Goal: Transaction & Acquisition: Book appointment/travel/reservation

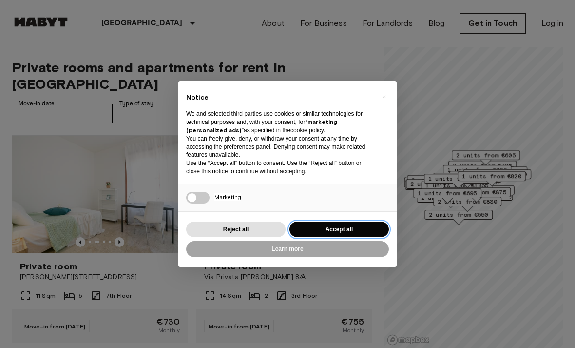
click at [371, 225] on button "Accept all" at bounding box center [339, 229] width 99 height 16
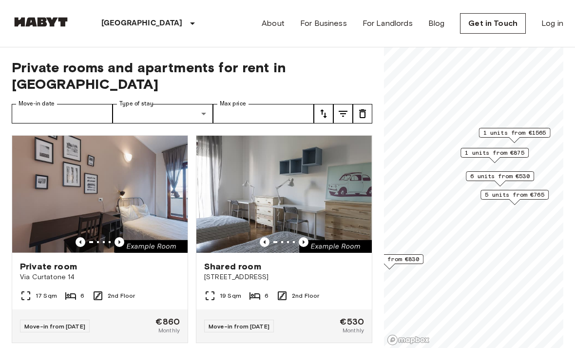
click at [524, 153] on span "1 units from €875" at bounding box center [494, 152] width 59 height 9
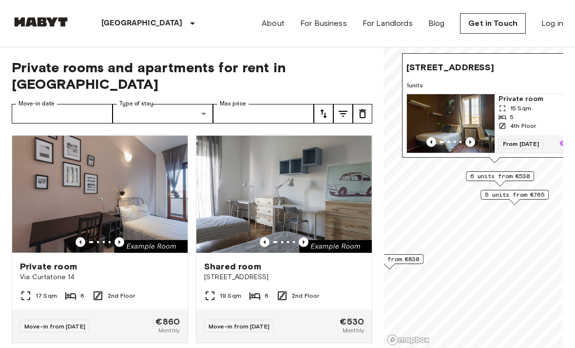
click at [472, 145] on icon "Previous image" at bounding box center [471, 142] width 10 height 10
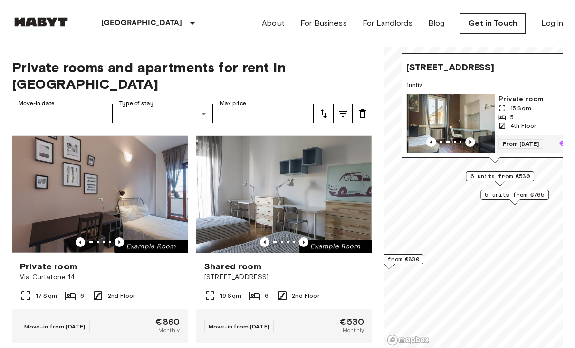
click at [474, 144] on icon "Previous image" at bounding box center [471, 142] width 10 height 10
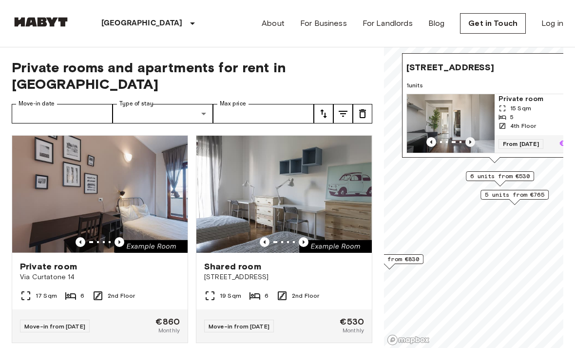
click at [474, 141] on icon "Previous image" at bounding box center [471, 142] width 10 height 10
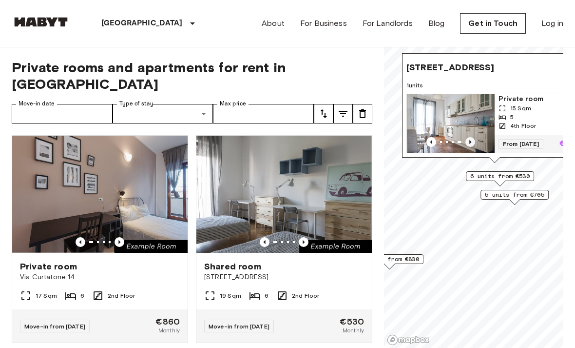
click at [474, 142] on icon "Previous image" at bounding box center [471, 142] width 10 height 10
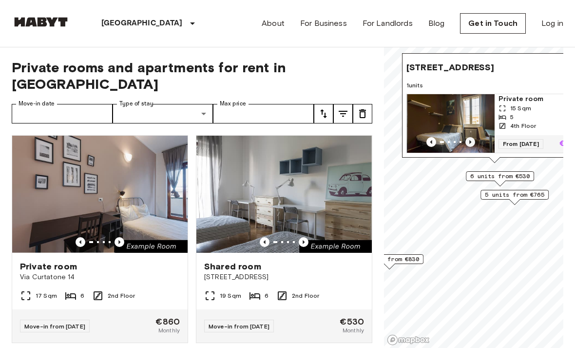
click at [472, 142] on icon "Previous image" at bounding box center [471, 142] width 10 height 10
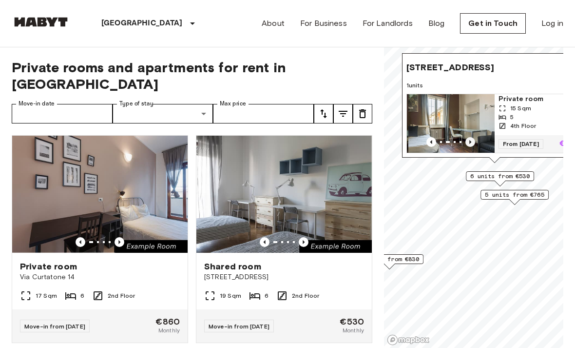
click at [474, 144] on icon "Previous image" at bounding box center [471, 142] width 10 height 10
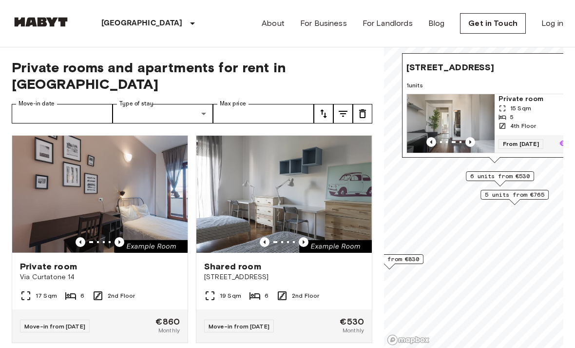
click at [477, 147] on img "Map marker" at bounding box center [451, 123] width 88 height 59
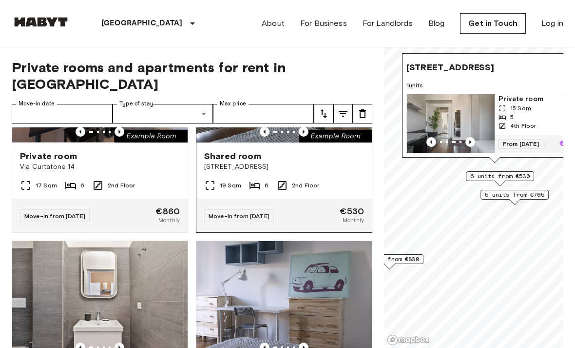
scroll to position [251, 0]
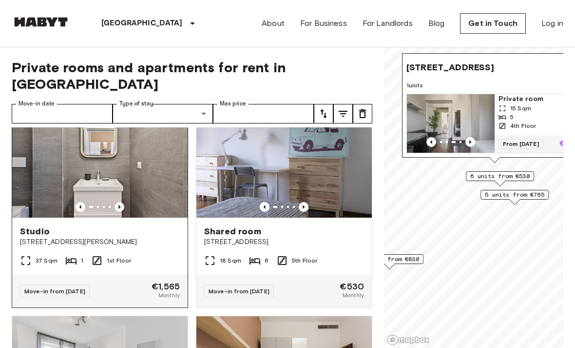
click at [118, 202] on icon "Previous image" at bounding box center [120, 207] width 10 height 10
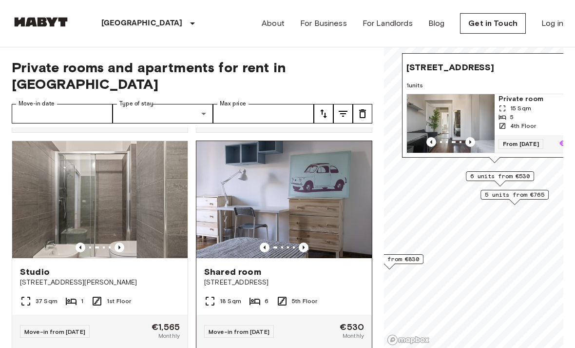
scroll to position [210, 0]
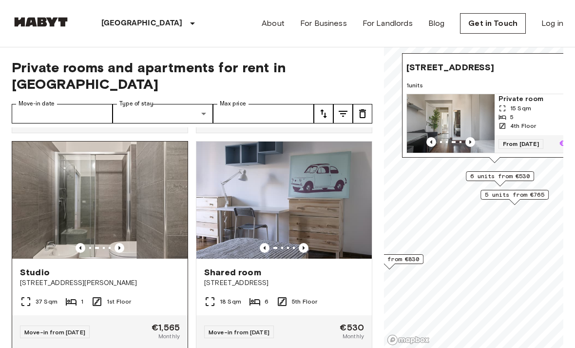
click at [163, 219] on img at bounding box center [100, 199] width 176 height 117
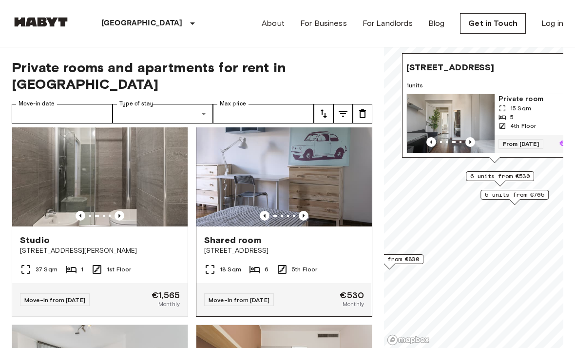
scroll to position [245, 0]
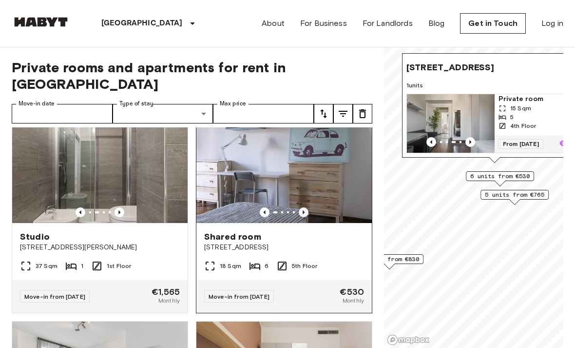
click at [304, 207] on icon "Previous image" at bounding box center [304, 212] width 10 height 10
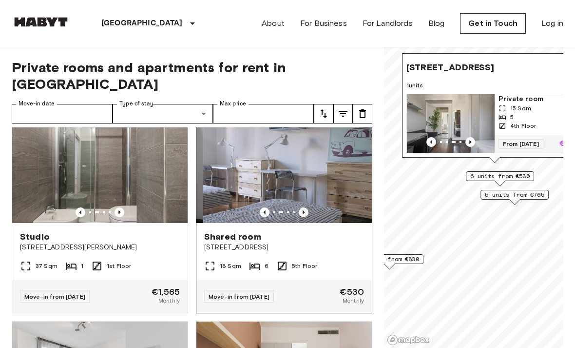
click at [305, 207] on icon "Previous image" at bounding box center [304, 212] width 10 height 10
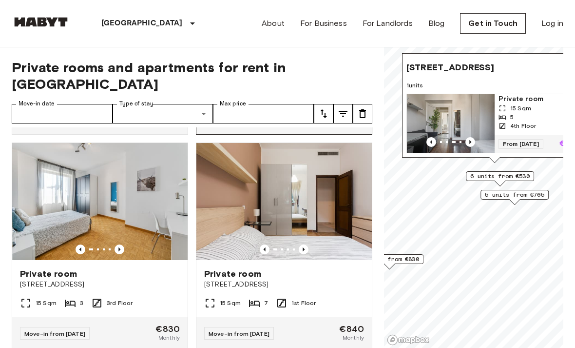
scroll to position [448, 0]
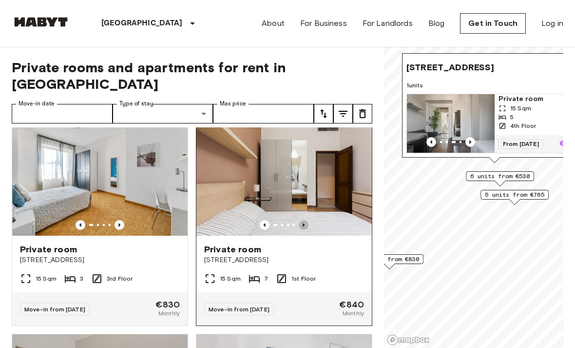
click at [302, 220] on icon "Previous image" at bounding box center [304, 225] width 10 height 10
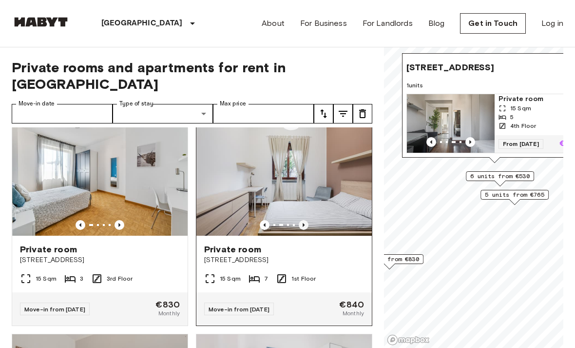
click at [302, 220] on icon "Previous image" at bounding box center [304, 225] width 10 height 10
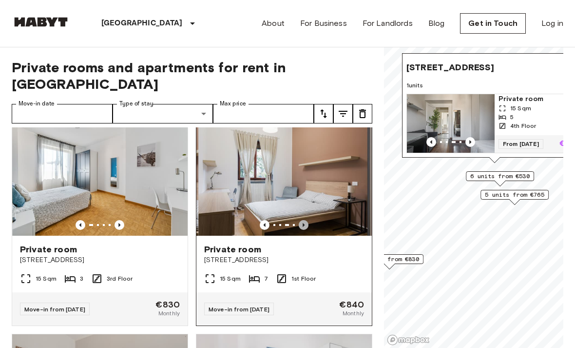
click at [302, 220] on icon "Previous image" at bounding box center [304, 225] width 10 height 10
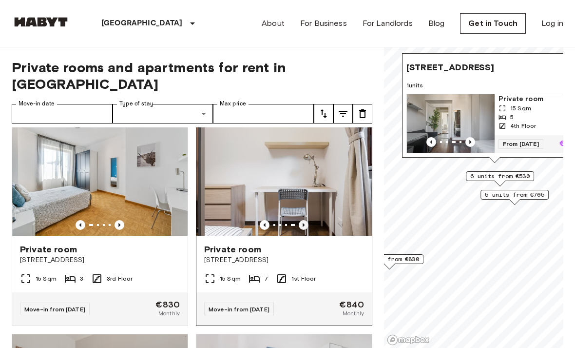
click at [302, 220] on icon "Previous image" at bounding box center [304, 225] width 10 height 10
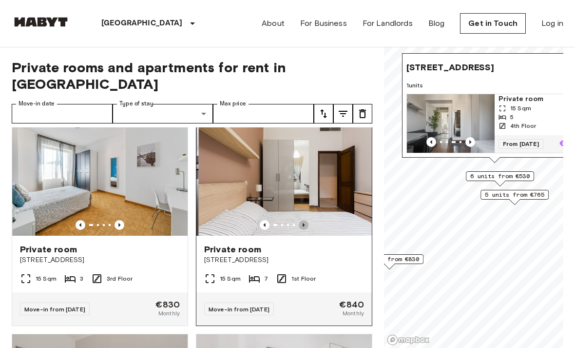
click at [302, 220] on icon "Previous image" at bounding box center [304, 225] width 10 height 10
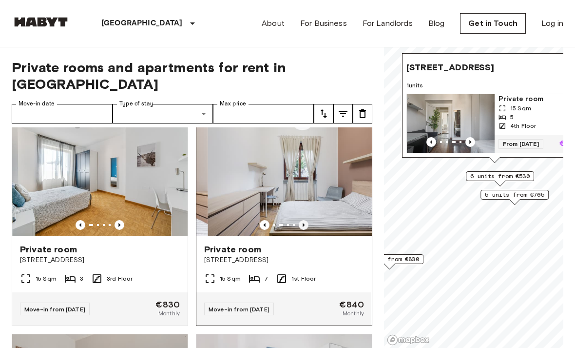
click at [302, 220] on icon "Previous image" at bounding box center [304, 225] width 10 height 10
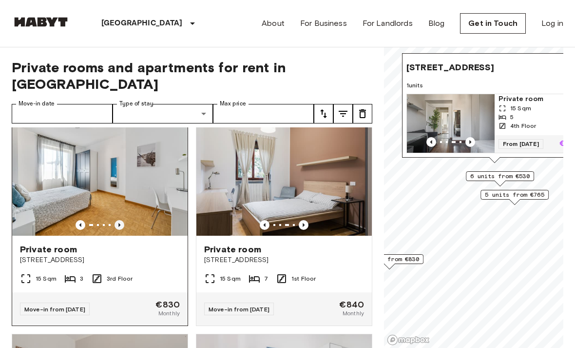
click at [119, 220] on icon "Previous image" at bounding box center [120, 225] width 10 height 10
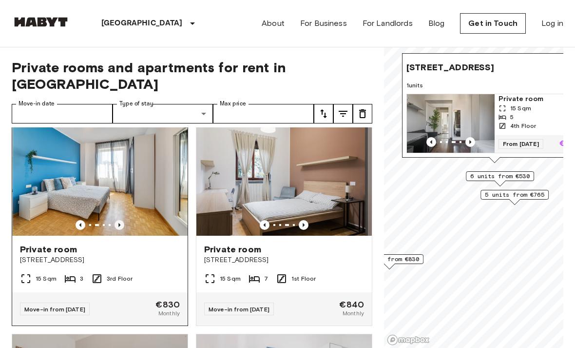
click at [119, 220] on icon "Previous image" at bounding box center [120, 225] width 10 height 10
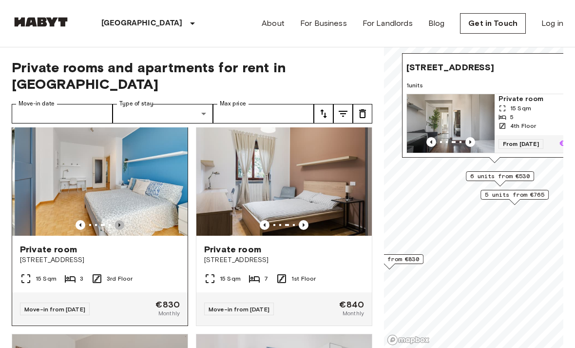
click at [119, 220] on icon "Previous image" at bounding box center [120, 225] width 10 height 10
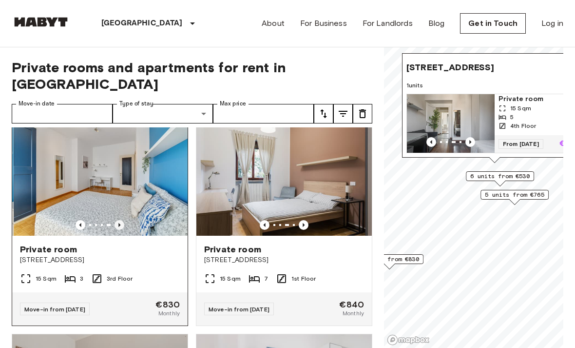
click at [119, 220] on icon "Previous image" at bounding box center [120, 225] width 10 height 10
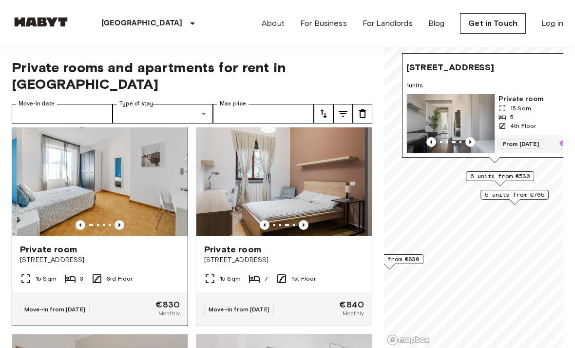
click at [119, 220] on icon "Previous image" at bounding box center [120, 225] width 10 height 10
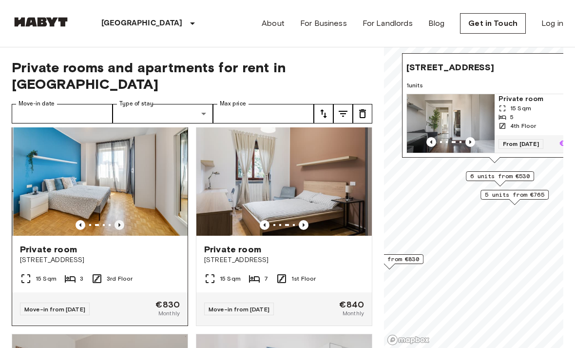
click at [119, 220] on icon "Previous image" at bounding box center [120, 225] width 10 height 10
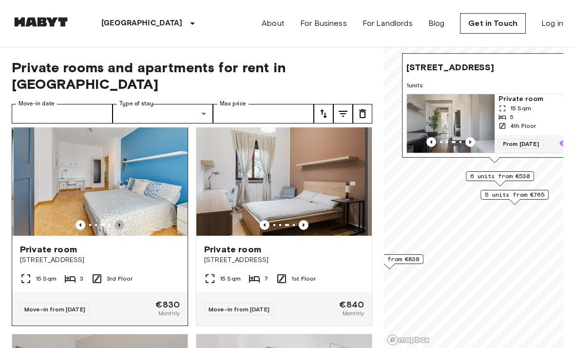
click at [119, 220] on icon "Previous image" at bounding box center [120, 225] width 10 height 10
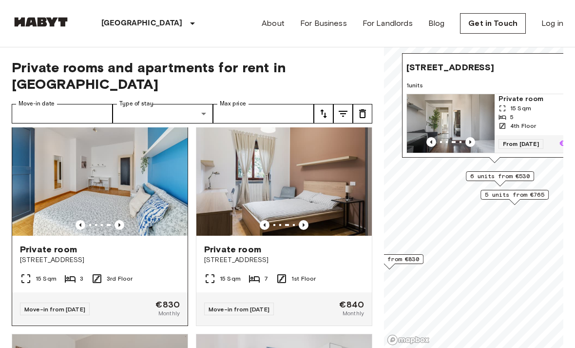
click at [153, 213] on img at bounding box center [100, 176] width 176 height 117
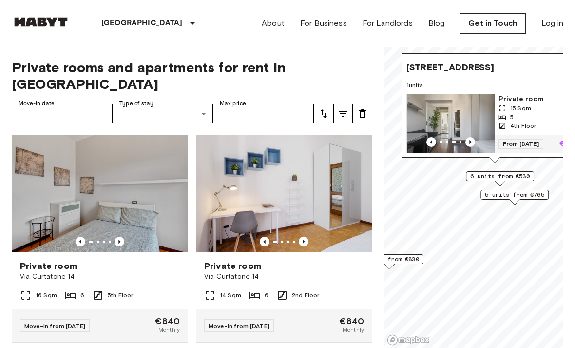
scroll to position [646, 0]
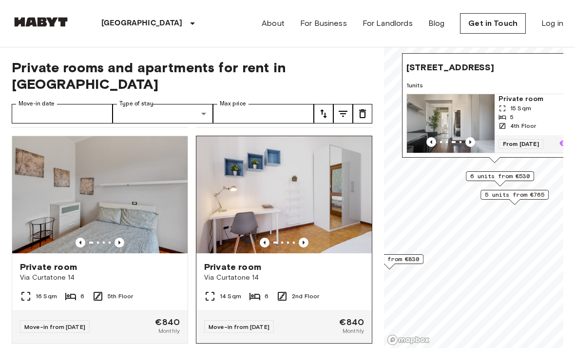
click at [307, 220] on img at bounding box center [285, 194] width 176 height 117
click at [304, 237] on icon "Previous image" at bounding box center [304, 242] width 10 height 10
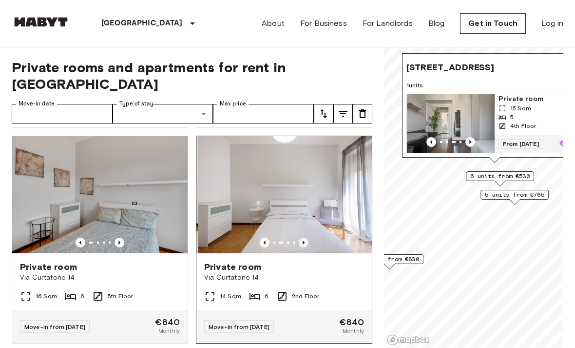
click at [305, 237] on icon "Previous image" at bounding box center [304, 242] width 10 height 10
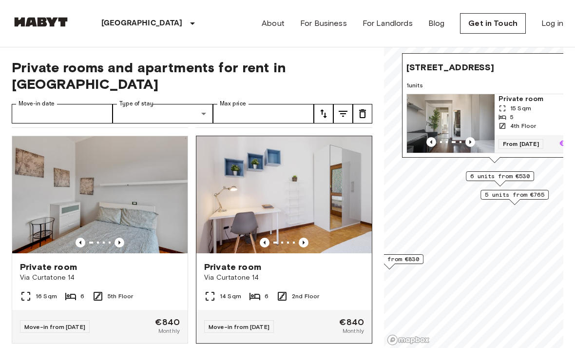
click at [340, 200] on img at bounding box center [285, 194] width 176 height 117
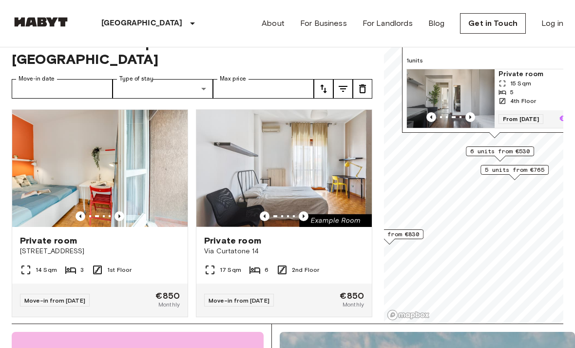
scroll to position [1284, 0]
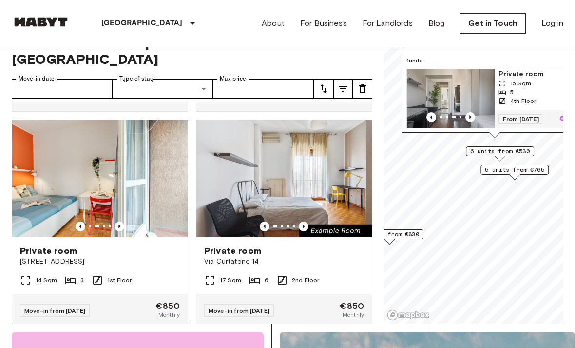
click at [154, 245] on div "Private room" at bounding box center [100, 251] width 160 height 12
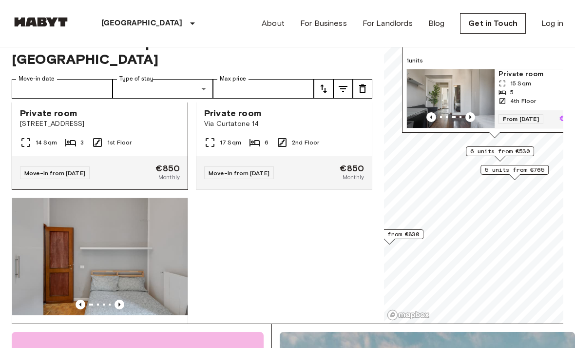
scroll to position [1419, 0]
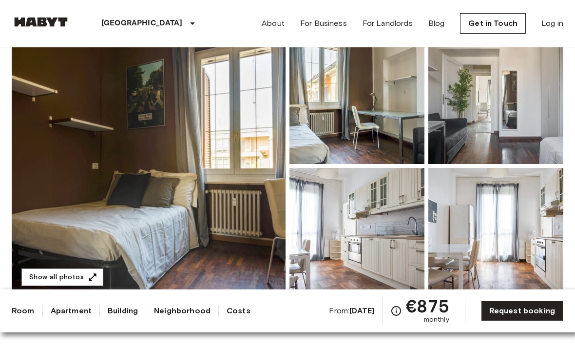
scroll to position [123, 0]
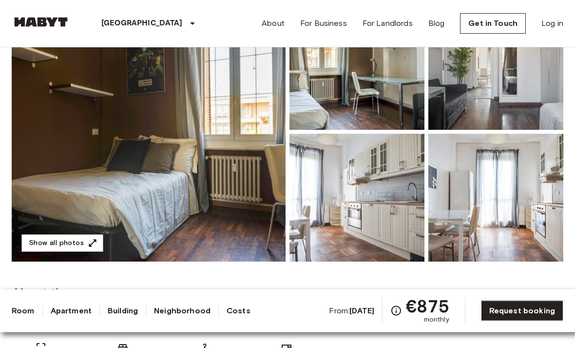
click at [269, 233] on img at bounding box center [149, 131] width 274 height 259
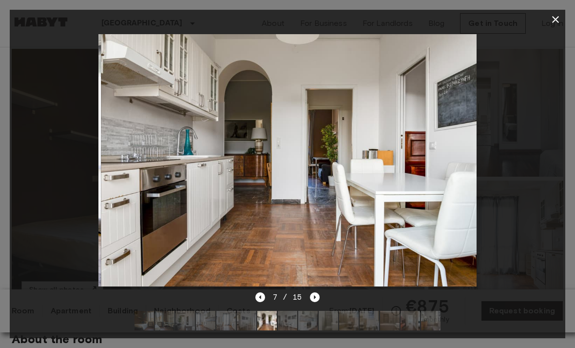
scroll to position [76, 0]
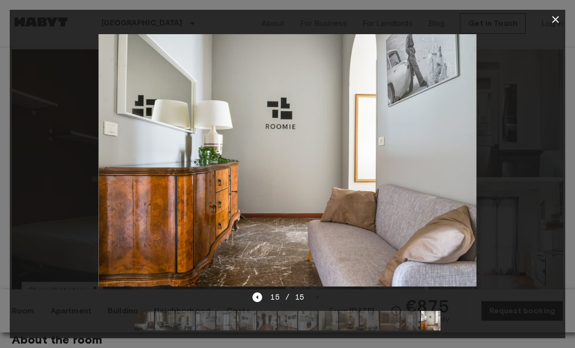
click at [561, 17] on icon "button" at bounding box center [556, 20] width 12 height 12
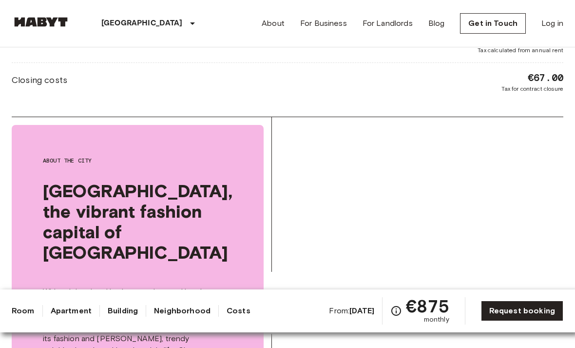
scroll to position [1182, 0]
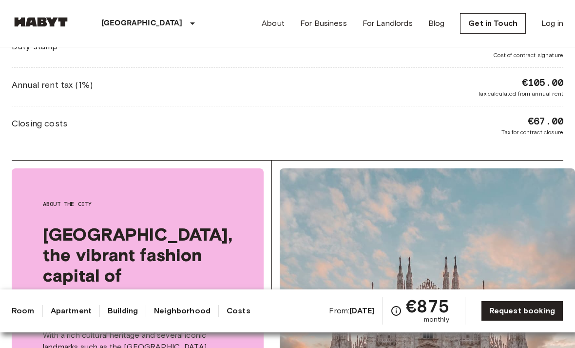
click at [356, 311] on b "Nov 16 2025" at bounding box center [362, 310] width 25 height 9
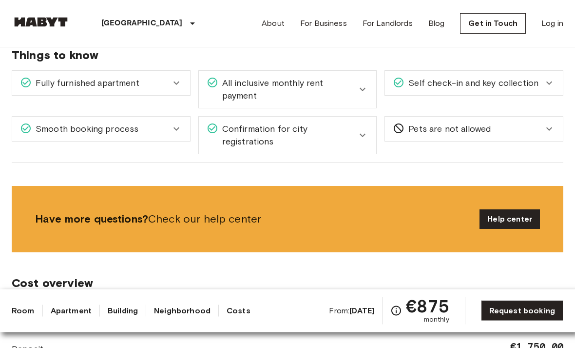
scroll to position [795, 0]
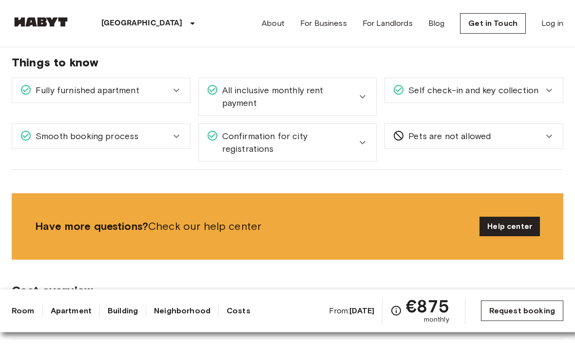
click at [540, 313] on link "Request booking" at bounding box center [522, 310] width 82 height 20
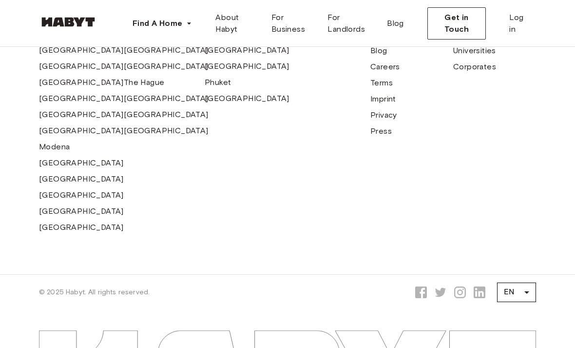
scroll to position [867, 0]
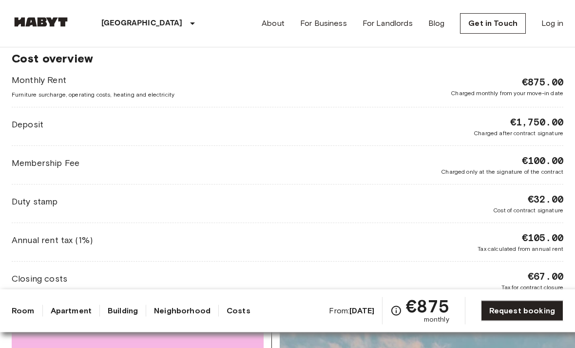
scroll to position [1030, 0]
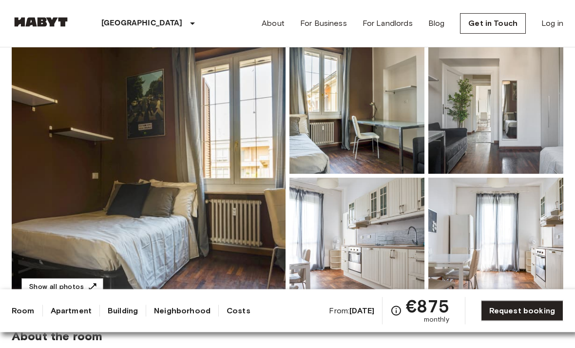
click at [216, 227] on img at bounding box center [149, 175] width 274 height 259
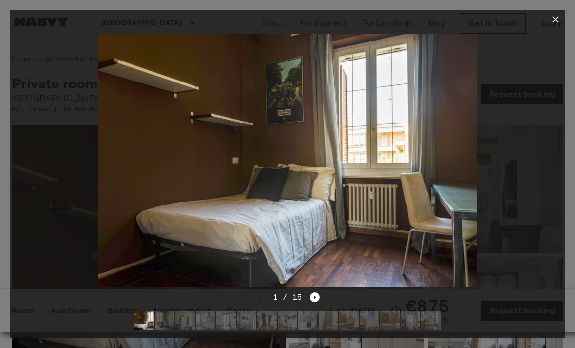
scroll to position [0, 0]
click at [320, 293] on div "1 / 15" at bounding box center [288, 314] width 556 height 47
click at [319, 295] on icon "Next image" at bounding box center [315, 297] width 10 height 10
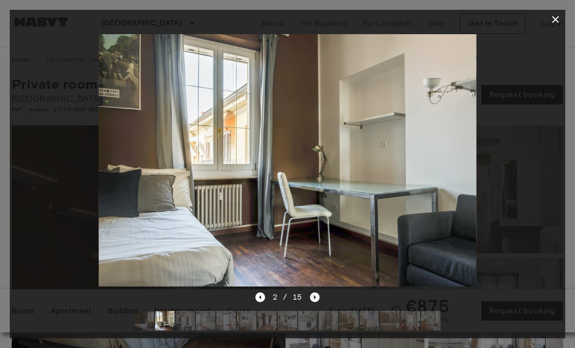
click at [317, 301] on icon "Next image" at bounding box center [315, 297] width 10 height 10
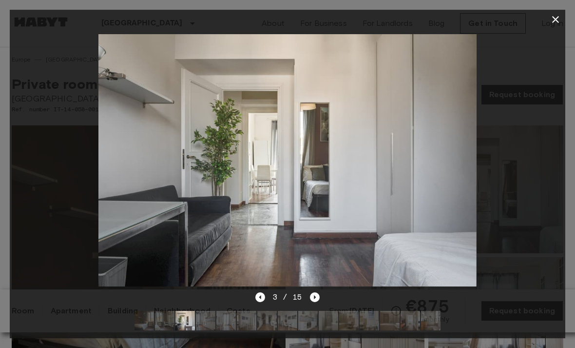
click at [557, 21] on icon "button" at bounding box center [555, 19] width 7 height 7
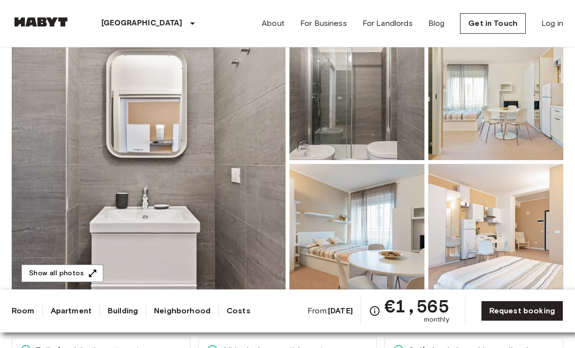
scroll to position [121, 0]
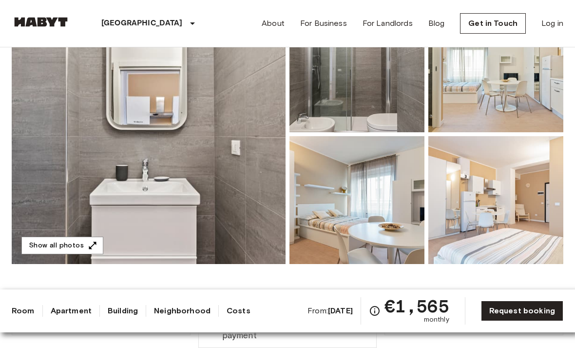
click at [220, 145] on img at bounding box center [149, 133] width 274 height 259
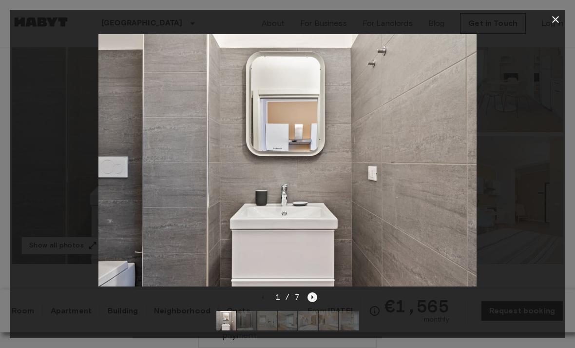
click at [310, 302] on icon "Next image" at bounding box center [313, 297] width 10 height 10
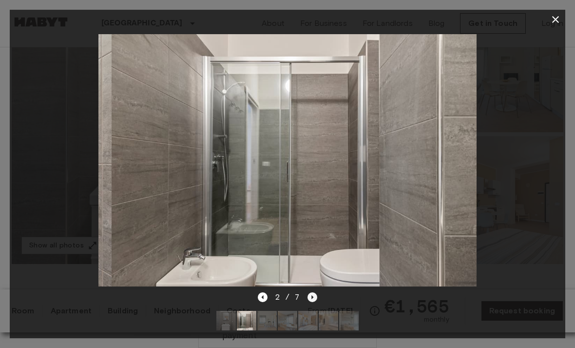
click at [310, 302] on icon "Next image" at bounding box center [313, 297] width 10 height 10
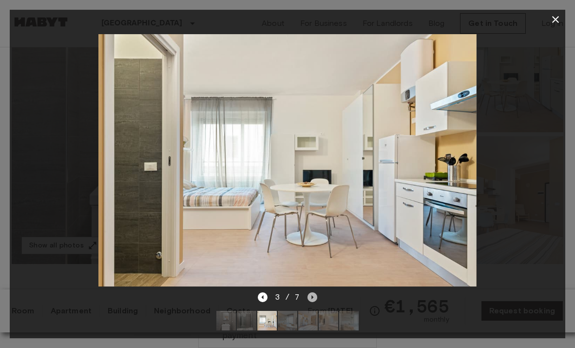
click at [310, 302] on icon "Next image" at bounding box center [313, 297] width 10 height 10
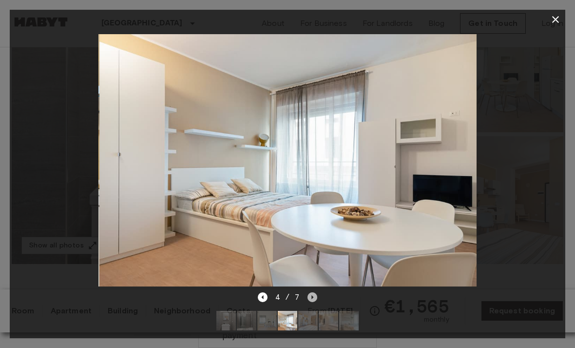
click at [310, 302] on icon "Next image" at bounding box center [313, 297] width 10 height 10
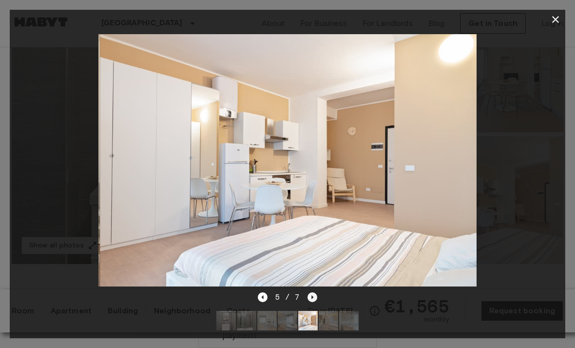
click at [310, 302] on icon "Next image" at bounding box center [313, 297] width 10 height 10
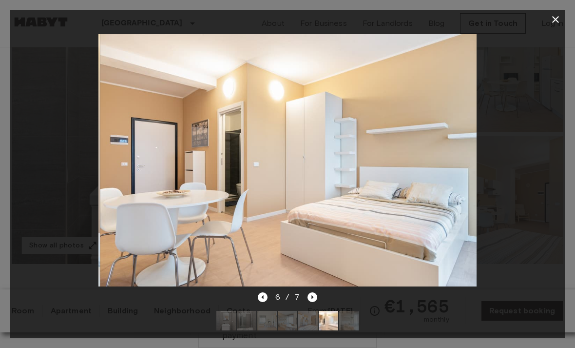
click at [310, 302] on icon "Next image" at bounding box center [313, 297] width 10 height 10
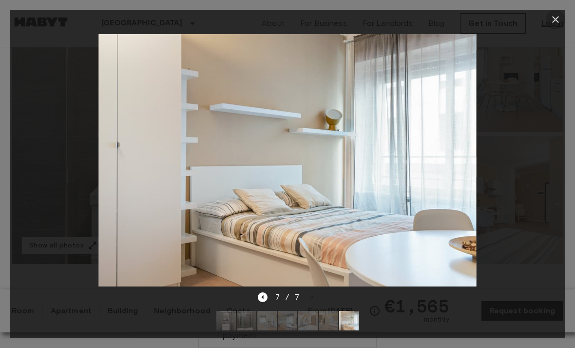
click at [555, 20] on icon "button" at bounding box center [555, 19] width 7 height 7
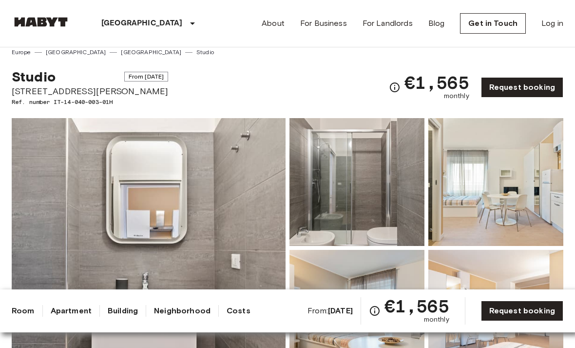
scroll to position [0, 0]
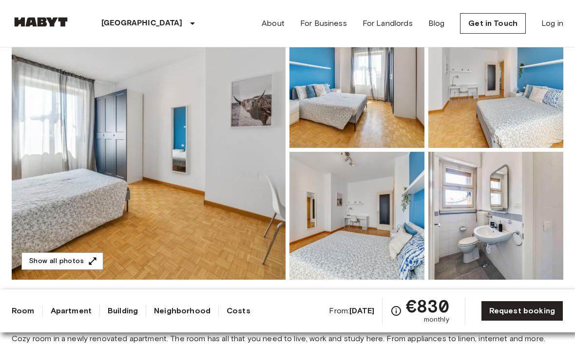
scroll to position [117, 0]
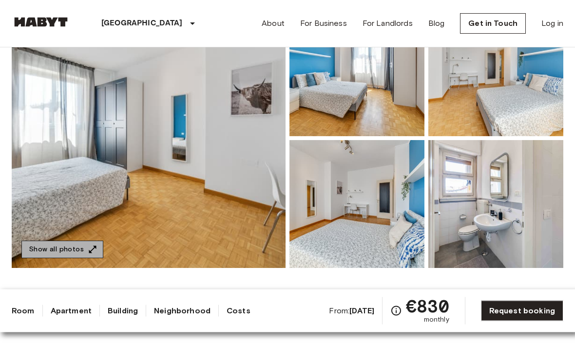
click at [95, 249] on icon "button" at bounding box center [93, 250] width 10 height 10
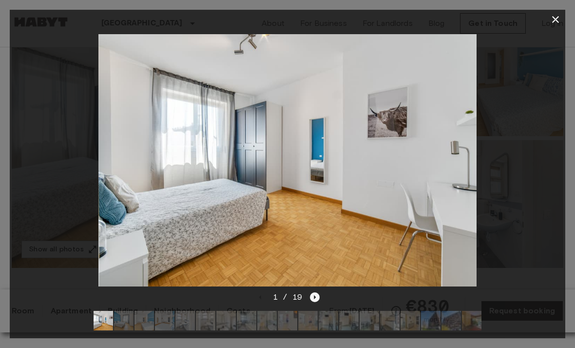
click at [315, 303] on div "1 / 19" at bounding box center [288, 297] width 65 height 12
click at [316, 302] on icon "Next image" at bounding box center [315, 297] width 10 height 10
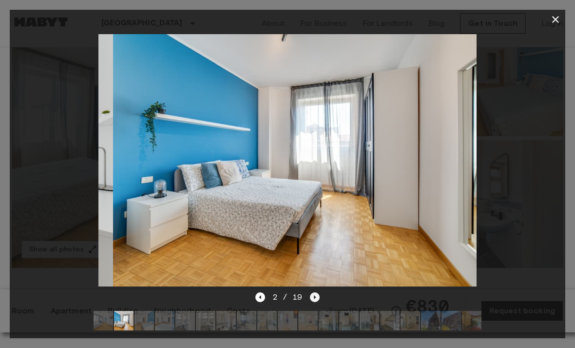
click at [315, 302] on icon "Next image" at bounding box center [315, 297] width 10 height 10
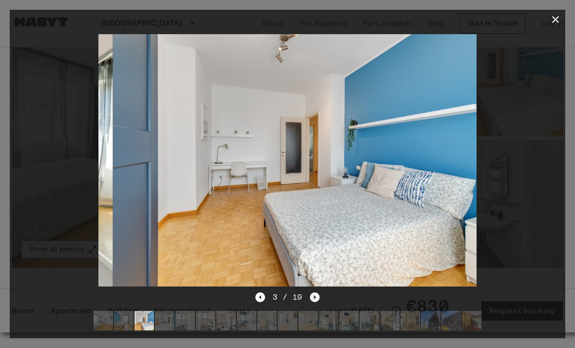
click at [315, 302] on icon "Next image" at bounding box center [315, 297] width 10 height 10
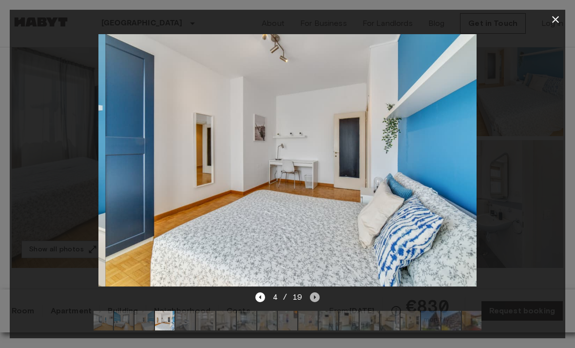
click at [315, 302] on icon "Next image" at bounding box center [315, 297] width 10 height 10
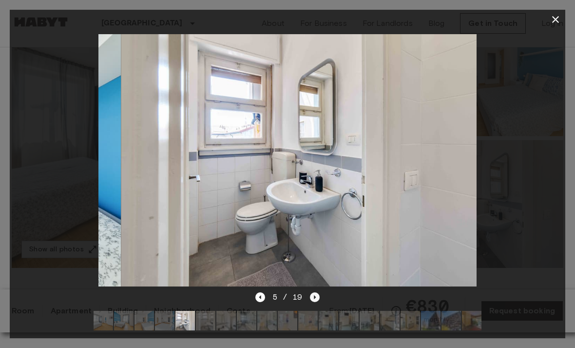
click at [315, 302] on icon "Next image" at bounding box center [315, 297] width 10 height 10
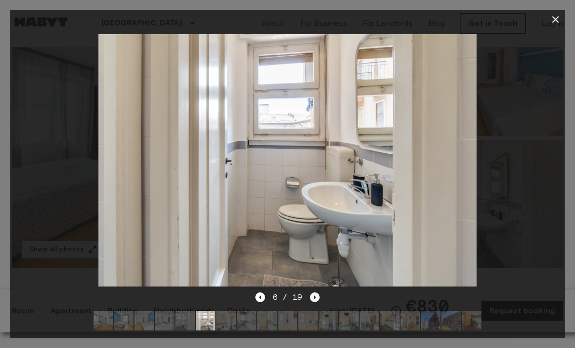
click at [315, 302] on icon "Next image" at bounding box center [315, 297] width 10 height 10
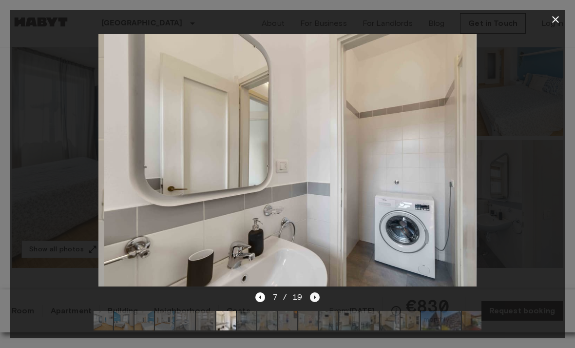
click at [315, 302] on icon "Next image" at bounding box center [315, 297] width 10 height 10
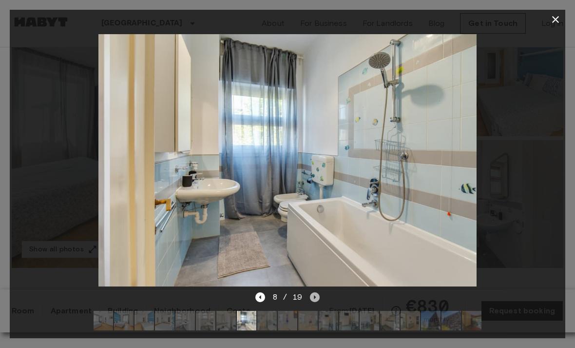
click at [315, 302] on icon "Next image" at bounding box center [315, 297] width 10 height 10
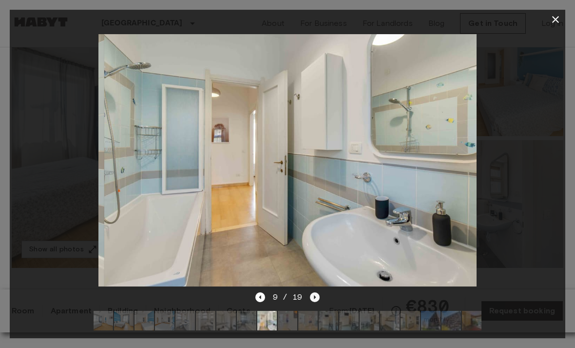
click at [315, 302] on icon "Next image" at bounding box center [315, 297] width 10 height 10
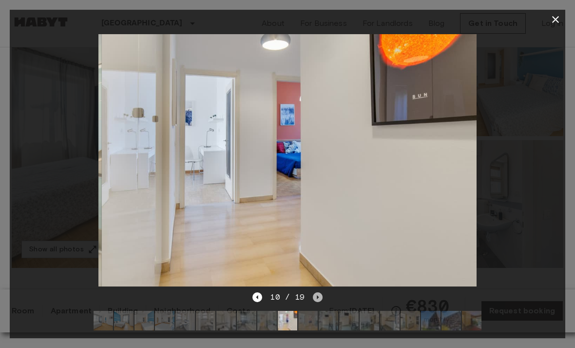
click at [315, 302] on icon "Next image" at bounding box center [318, 297] width 10 height 10
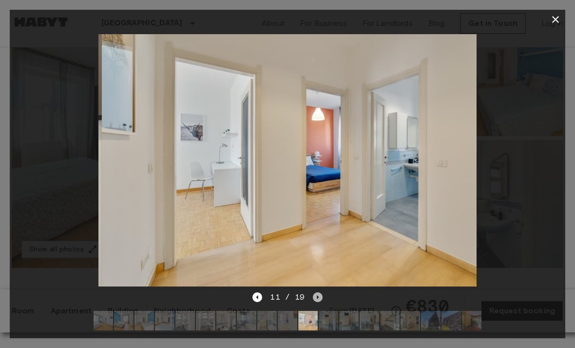
click at [315, 302] on icon "Next image" at bounding box center [318, 297] width 10 height 10
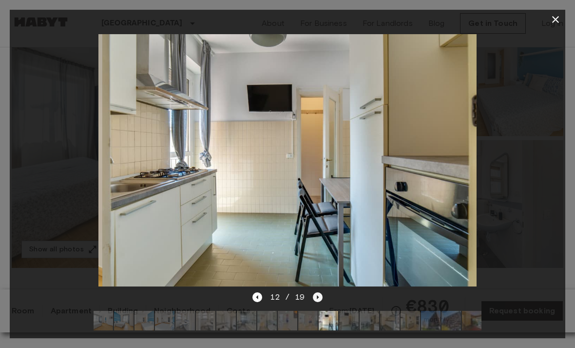
click at [315, 302] on icon "Next image" at bounding box center [318, 297] width 10 height 10
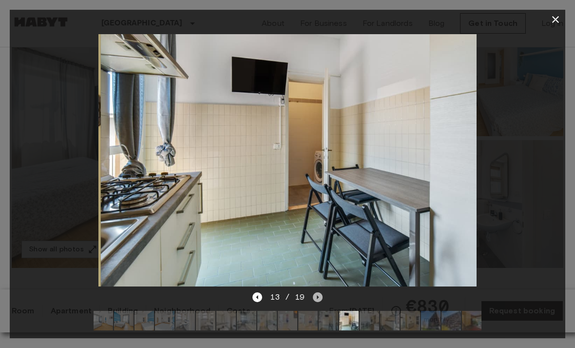
click at [315, 302] on icon "Next image" at bounding box center [318, 297] width 10 height 10
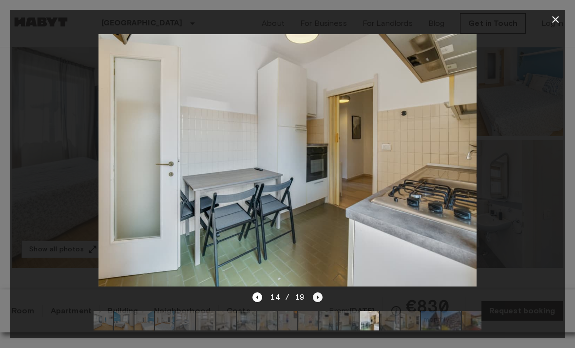
click at [315, 302] on icon "Next image" at bounding box center [318, 297] width 10 height 10
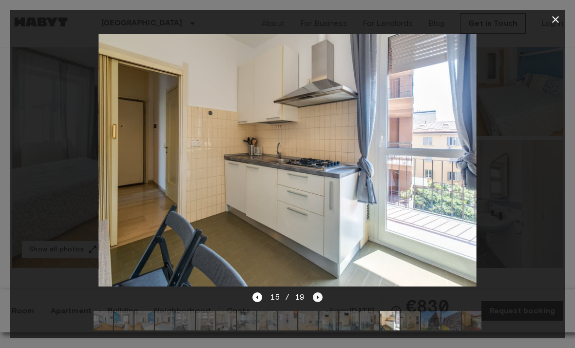
click at [315, 302] on icon "Next image" at bounding box center [318, 297] width 10 height 10
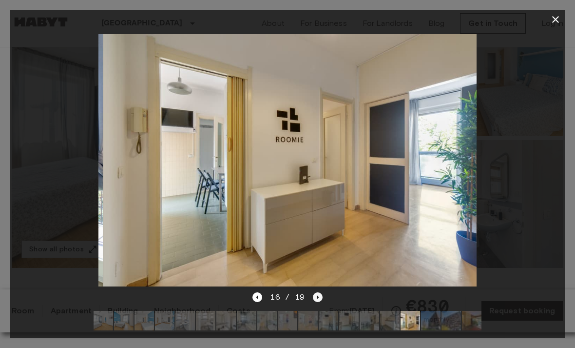
click at [315, 302] on icon "Next image" at bounding box center [318, 297] width 10 height 10
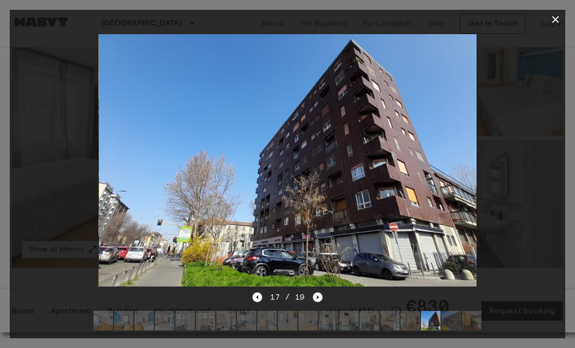
click at [315, 302] on icon "Next image" at bounding box center [318, 297] width 10 height 10
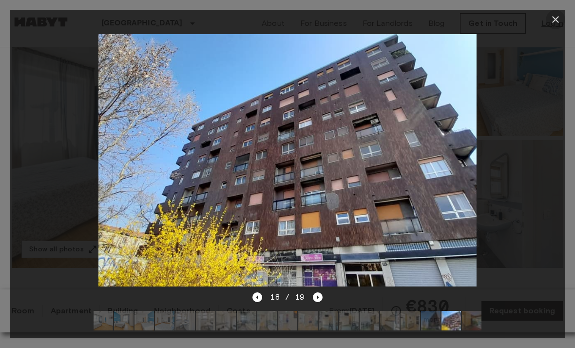
click at [555, 18] on icon "button" at bounding box center [556, 20] width 12 height 12
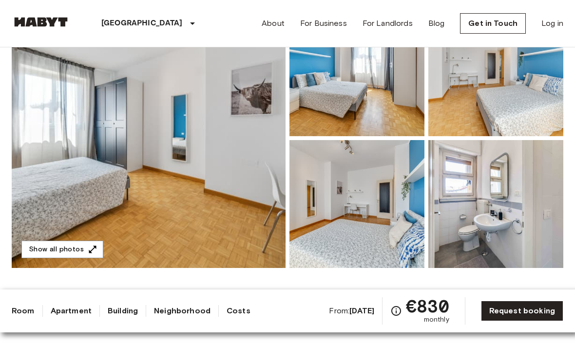
click at [374, 213] on img at bounding box center [357, 204] width 135 height 128
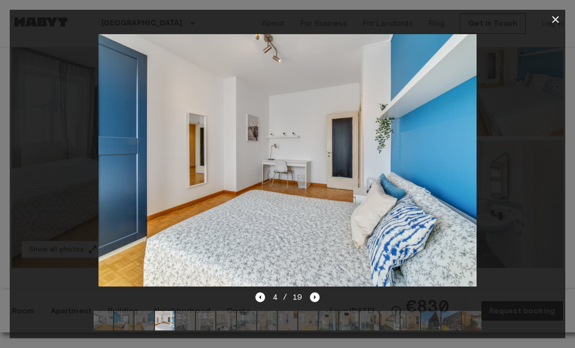
click at [308, 303] on div "4 / 19" at bounding box center [288, 297] width 65 height 12
click at [315, 299] on icon "Next image" at bounding box center [316, 297] width 2 height 4
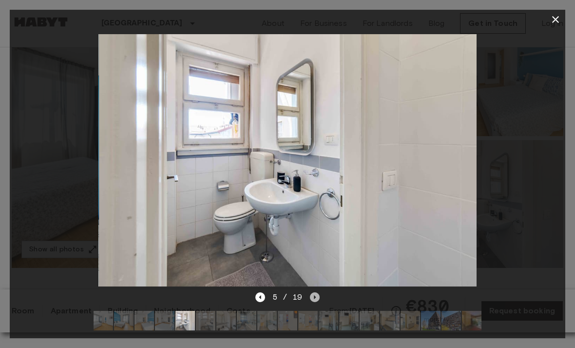
click at [315, 299] on icon "Next image" at bounding box center [316, 297] width 2 height 4
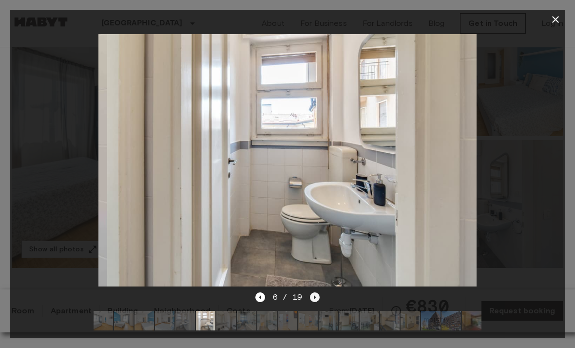
click at [315, 299] on icon "Next image" at bounding box center [316, 297] width 2 height 4
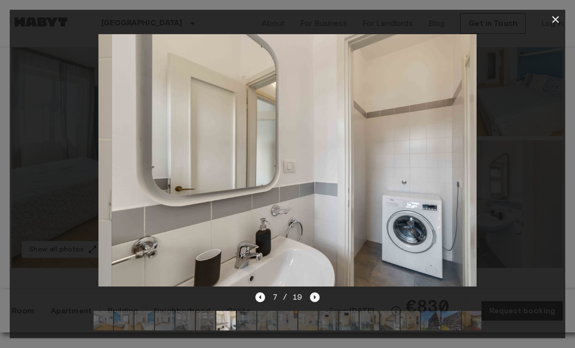
click at [315, 299] on icon "Next image" at bounding box center [316, 297] width 2 height 4
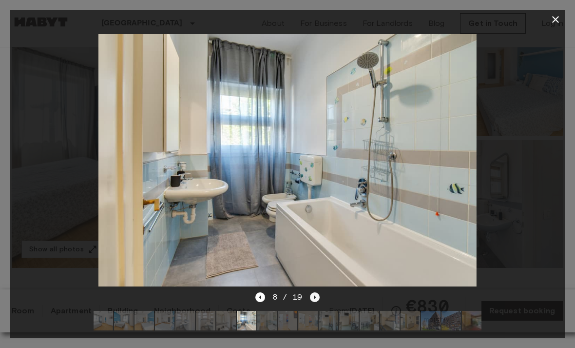
click at [315, 299] on icon "Next image" at bounding box center [316, 297] width 2 height 4
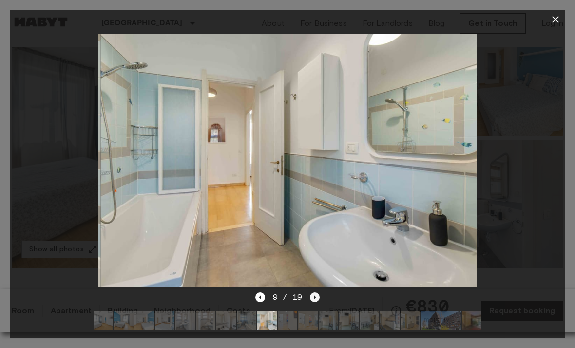
click at [315, 299] on icon "Next image" at bounding box center [316, 297] width 2 height 4
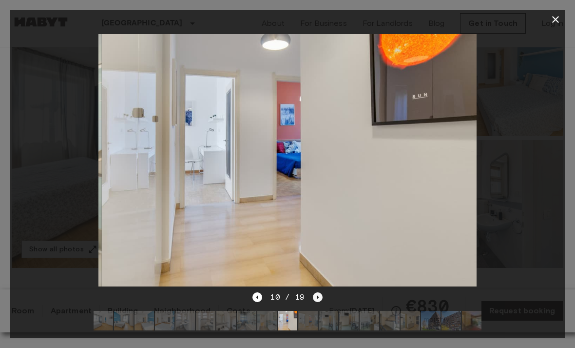
click at [314, 302] on icon "Next image" at bounding box center [318, 297] width 10 height 10
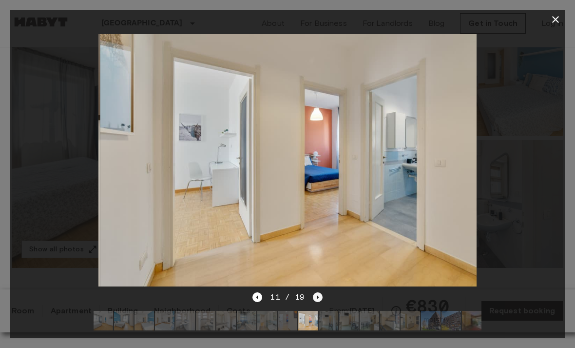
click at [314, 302] on icon "Next image" at bounding box center [318, 297] width 10 height 10
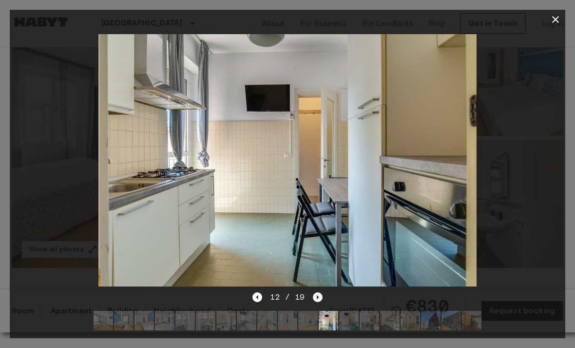
click at [314, 302] on icon "Next image" at bounding box center [318, 297] width 10 height 10
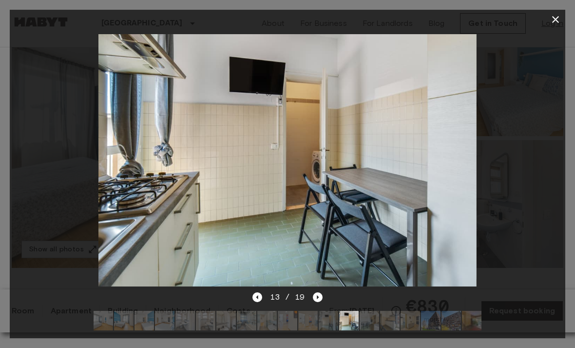
click at [558, 20] on icon "button" at bounding box center [556, 20] width 12 height 12
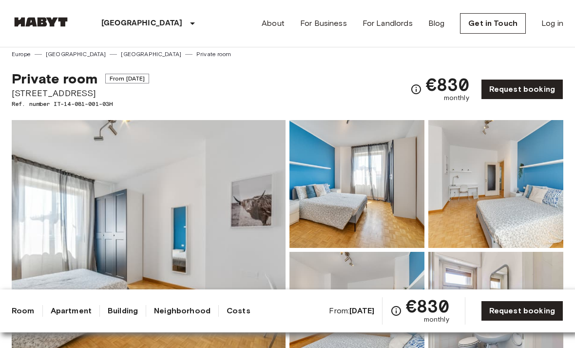
scroll to position [0, 0]
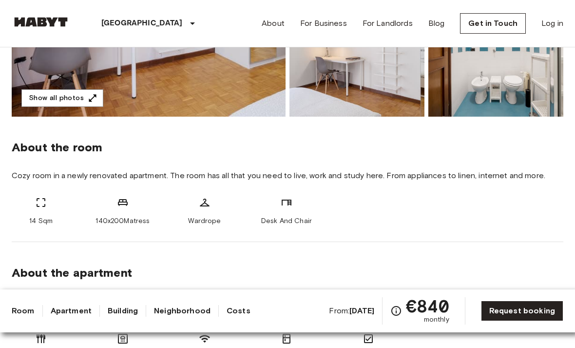
scroll to position [312, 0]
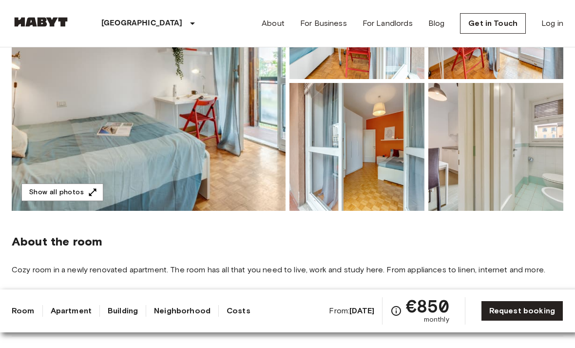
scroll to position [175, 0]
click at [84, 197] on button "Show all photos" at bounding box center [62, 192] width 82 height 18
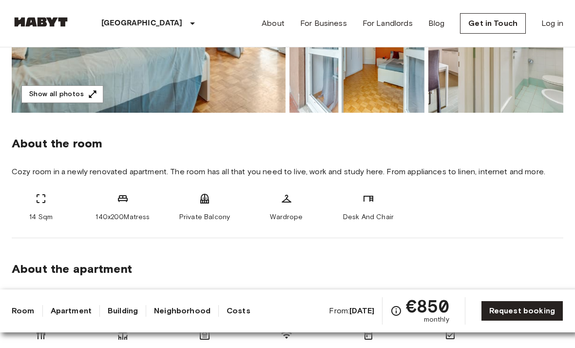
scroll to position [323, 0]
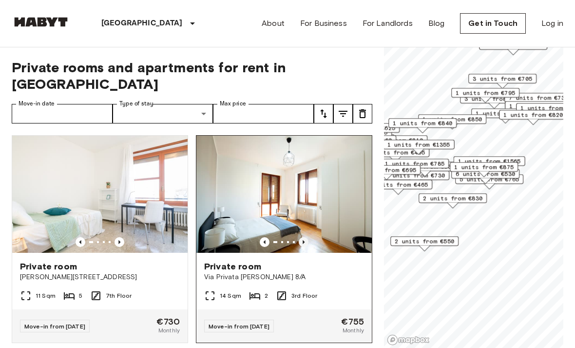
click at [305, 237] on icon "Previous image" at bounding box center [304, 242] width 10 height 10
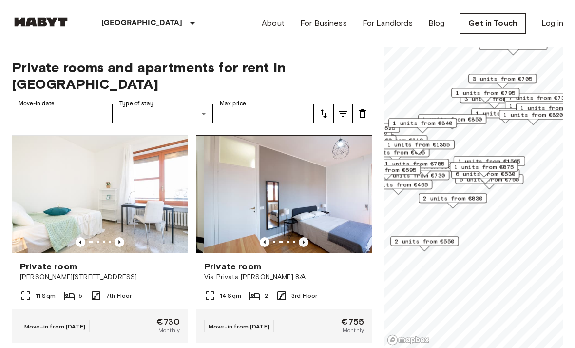
click at [305, 237] on icon "Previous image" at bounding box center [304, 242] width 10 height 10
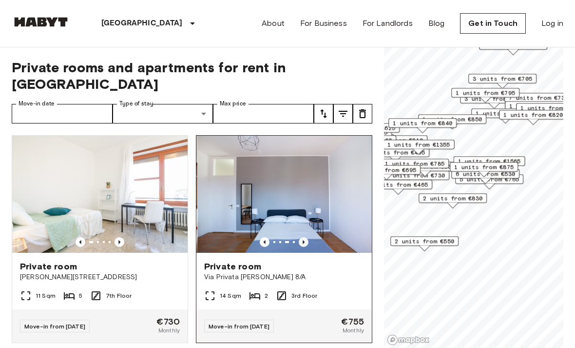
click at [305, 237] on icon "Previous image" at bounding box center [304, 242] width 10 height 10
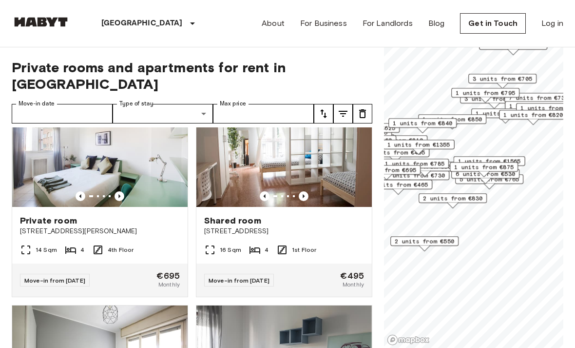
scroll to position [1736, 0]
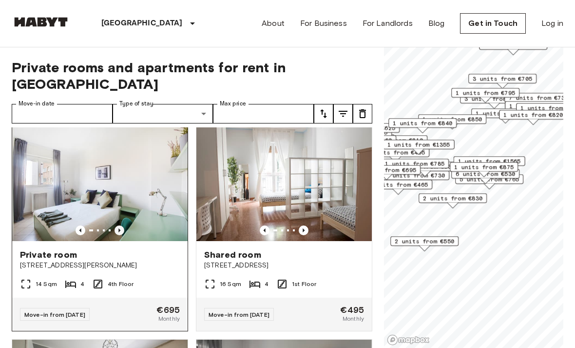
click at [118, 225] on icon "Previous image" at bounding box center [120, 230] width 10 height 10
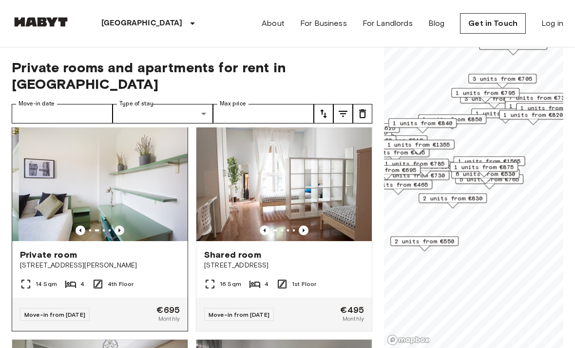
click at [118, 225] on icon "Previous image" at bounding box center [120, 230] width 10 height 10
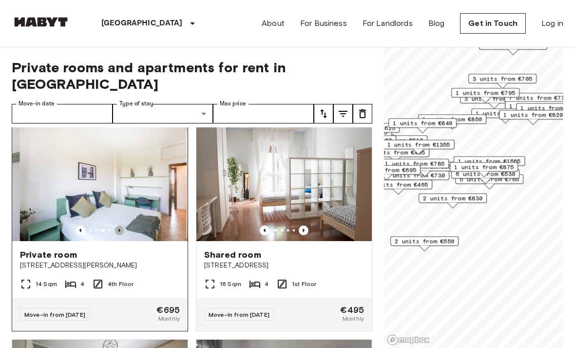
click at [118, 225] on icon "Previous image" at bounding box center [120, 230] width 10 height 10
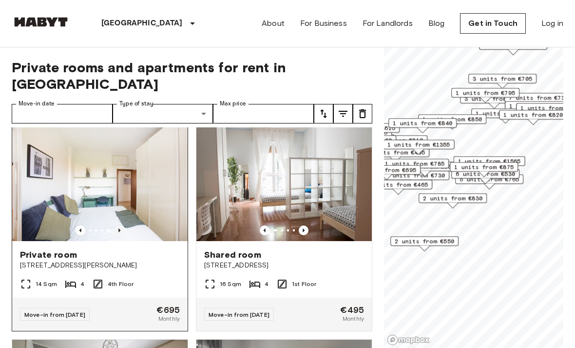
click at [118, 225] on icon "Previous image" at bounding box center [120, 230] width 10 height 10
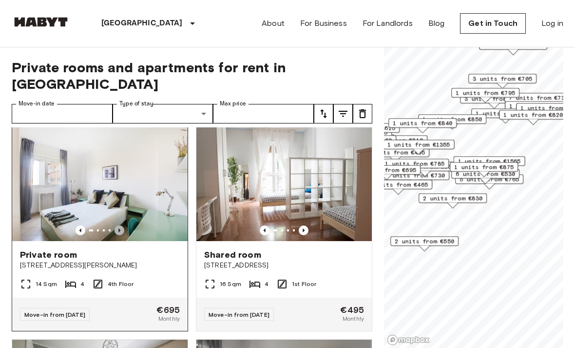
click at [118, 225] on icon "Previous image" at bounding box center [120, 230] width 10 height 10
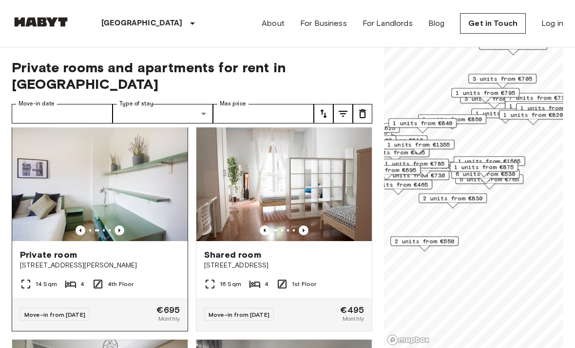
click at [124, 195] on img at bounding box center [100, 182] width 176 height 117
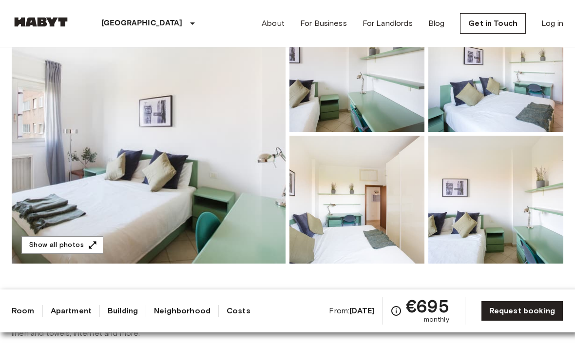
scroll to position [123, 0]
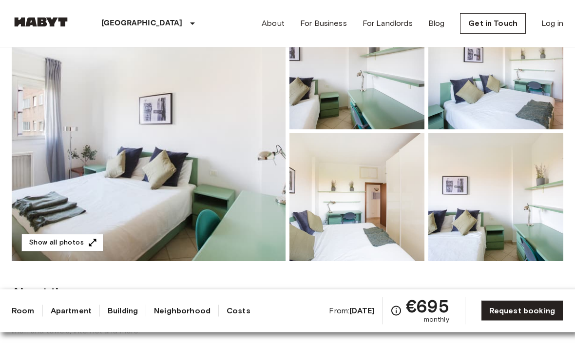
click at [501, 172] on img at bounding box center [496, 198] width 135 height 128
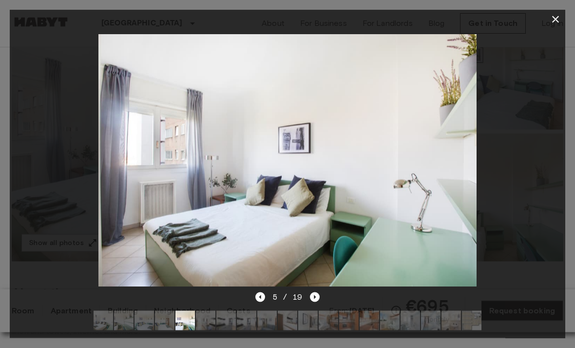
scroll to position [124, 0]
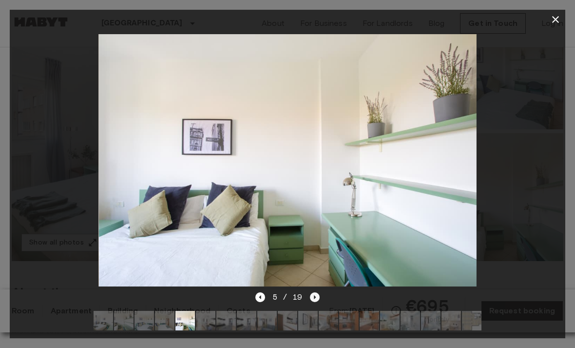
click at [315, 302] on icon "Next image" at bounding box center [315, 297] width 10 height 10
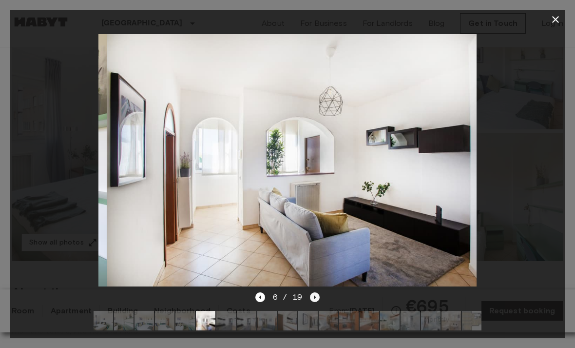
click at [319, 302] on icon "Next image" at bounding box center [315, 297] width 10 height 10
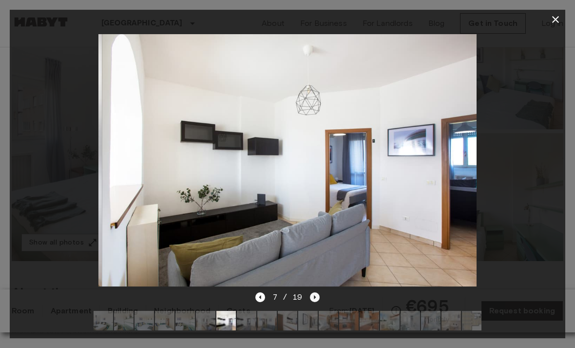
click at [319, 302] on icon "Next image" at bounding box center [315, 297] width 10 height 10
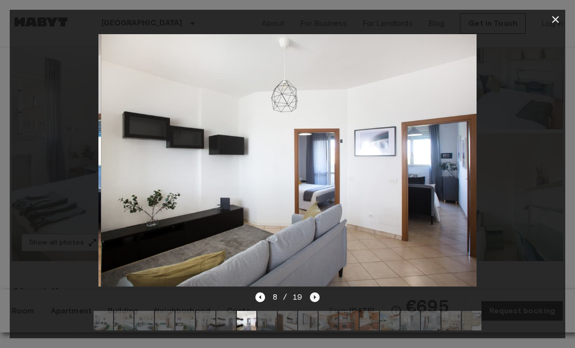
click at [317, 302] on icon "Next image" at bounding box center [315, 297] width 10 height 10
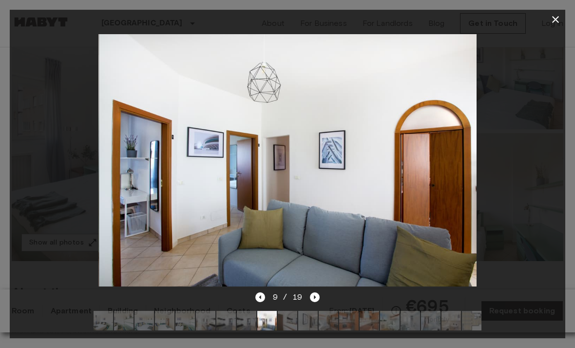
click at [321, 338] on div at bounding box center [288, 320] width 404 height 35
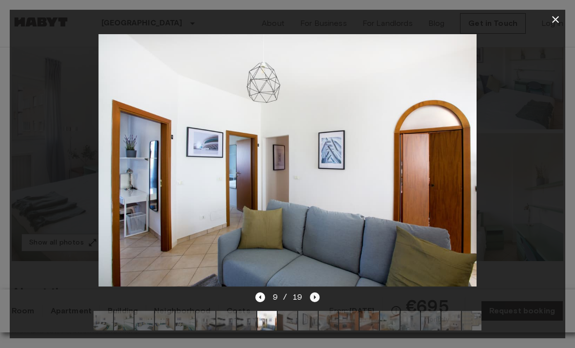
click at [315, 302] on icon "Next image" at bounding box center [315, 297] width 10 height 10
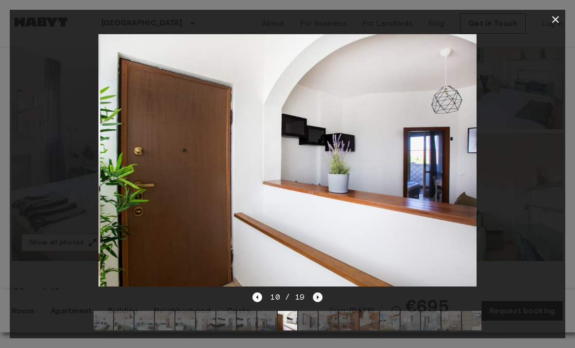
click at [322, 302] on icon "Next image" at bounding box center [318, 297] width 10 height 10
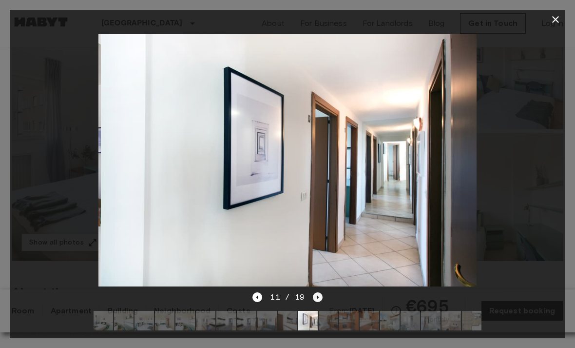
click at [321, 302] on icon "Next image" at bounding box center [318, 297] width 10 height 10
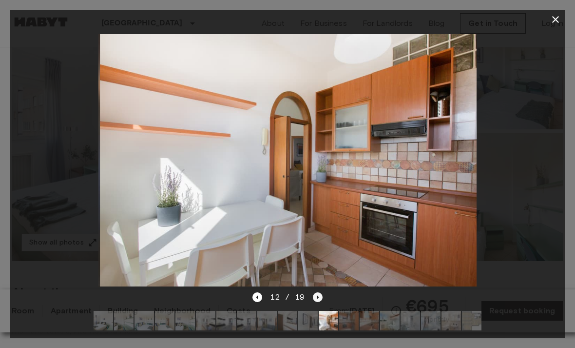
click at [322, 302] on icon "Next image" at bounding box center [318, 297] width 10 height 10
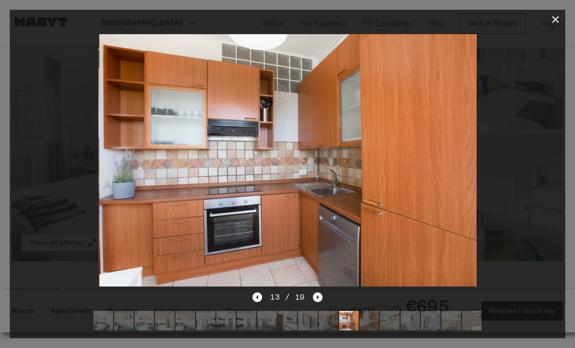
click at [322, 302] on icon "Next image" at bounding box center [318, 297] width 10 height 10
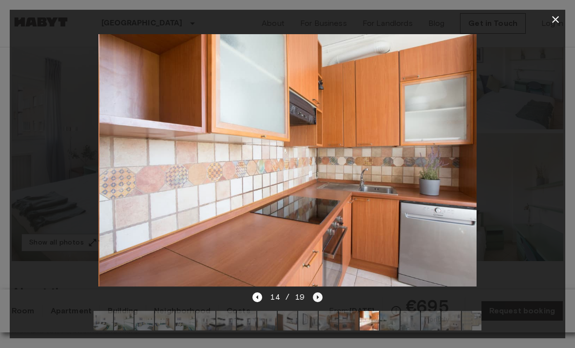
click at [321, 302] on icon "Next image" at bounding box center [318, 297] width 10 height 10
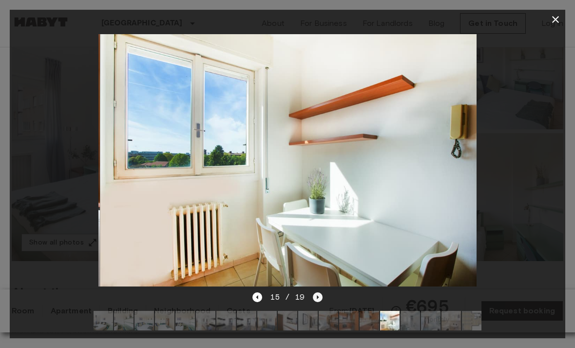
click at [322, 302] on icon "Next image" at bounding box center [318, 297] width 10 height 10
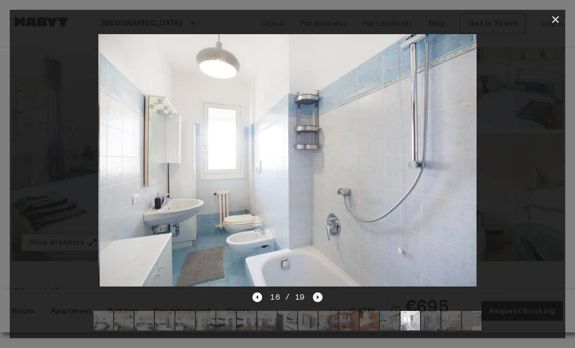
click at [321, 302] on icon "Next image" at bounding box center [318, 297] width 10 height 10
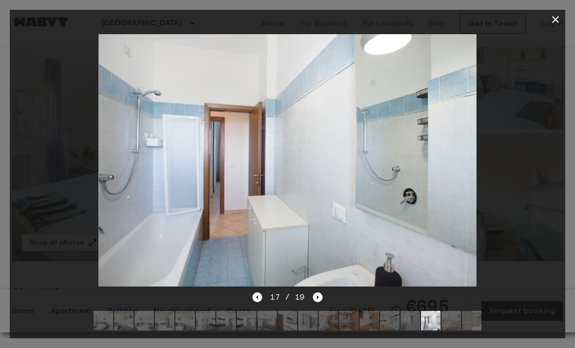
click at [327, 331] on div "17 / 19" at bounding box center [288, 314] width 556 height 47
click at [322, 302] on icon "Next image" at bounding box center [318, 297] width 10 height 10
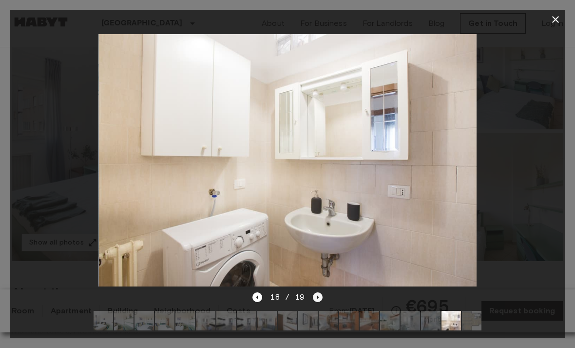
click at [321, 302] on icon "Next image" at bounding box center [318, 297] width 10 height 10
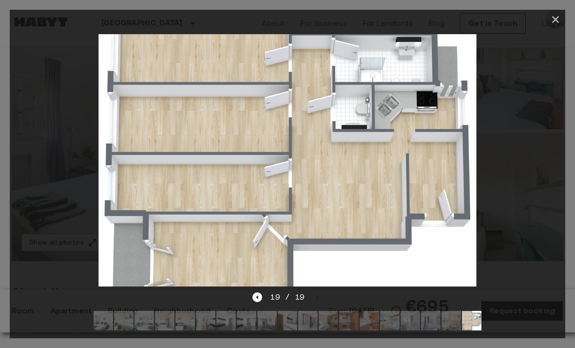
click at [549, 15] on button "button" at bounding box center [556, 20] width 20 height 20
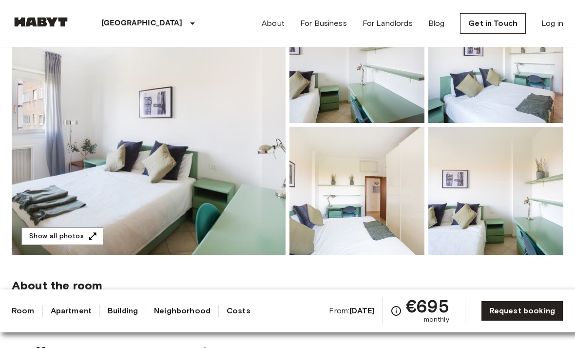
scroll to position [130, 0]
